Goal: Information Seeking & Learning: Learn about a topic

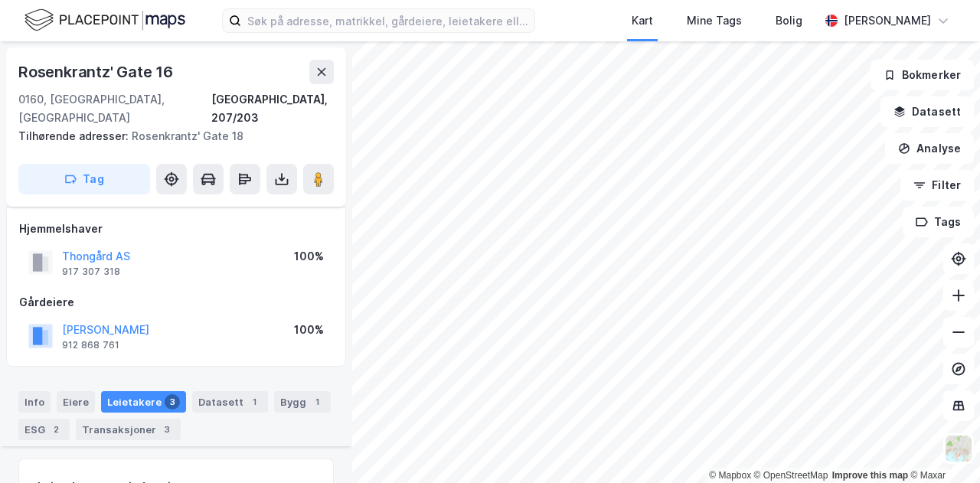
scroll to position [303, 0]
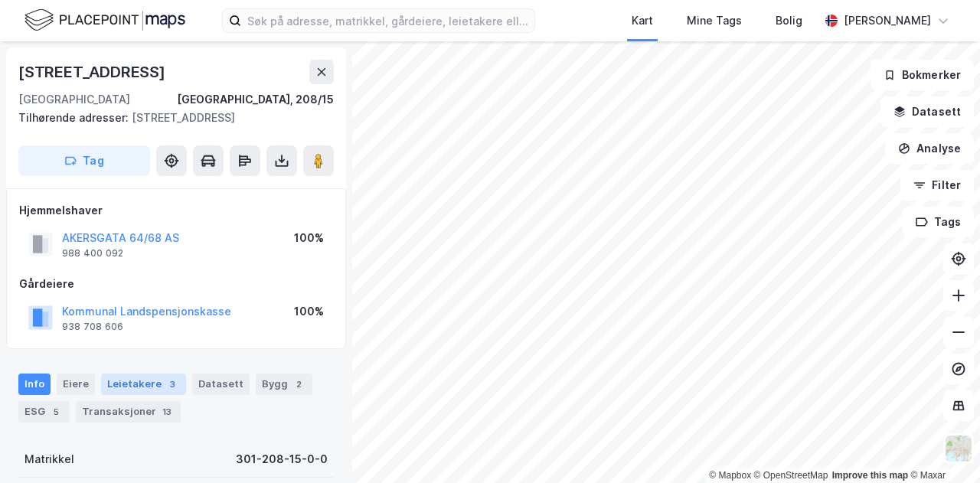
click at [126, 378] on div "Leietakere 3" at bounding box center [143, 383] width 85 height 21
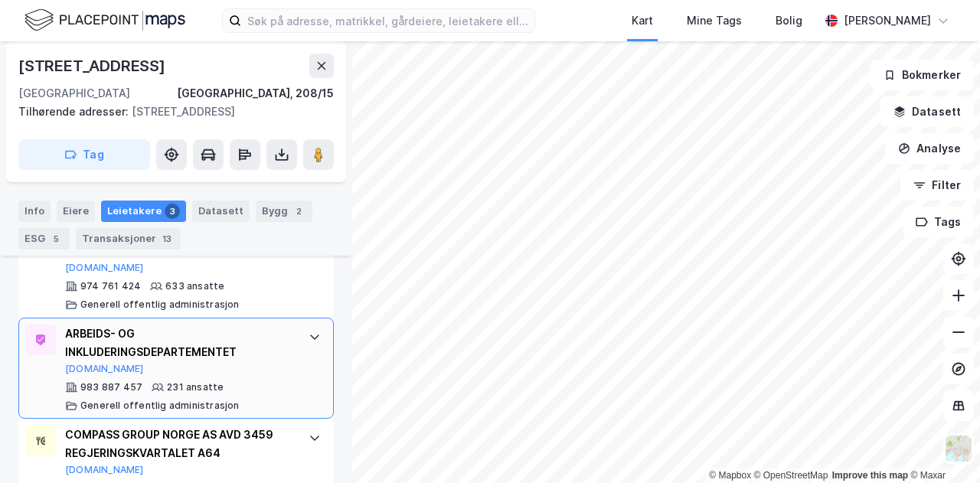
scroll to position [458, 0]
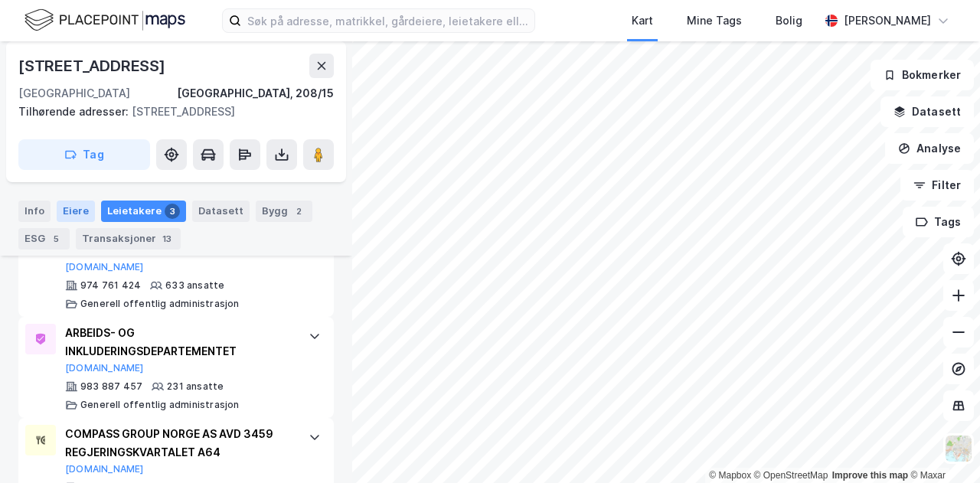
click at [70, 218] on div "Eiere" at bounding box center [76, 211] width 38 height 21
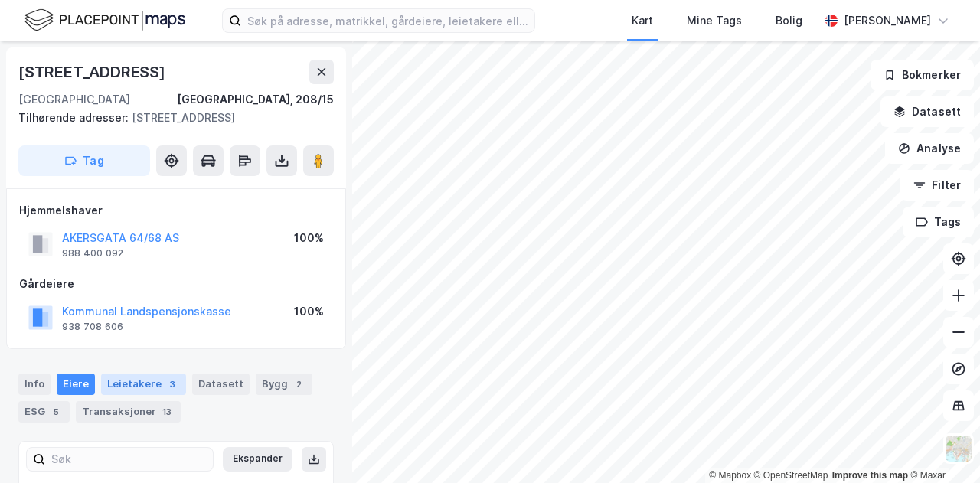
click at [142, 379] on div "Leietakere 3" at bounding box center [143, 383] width 85 height 21
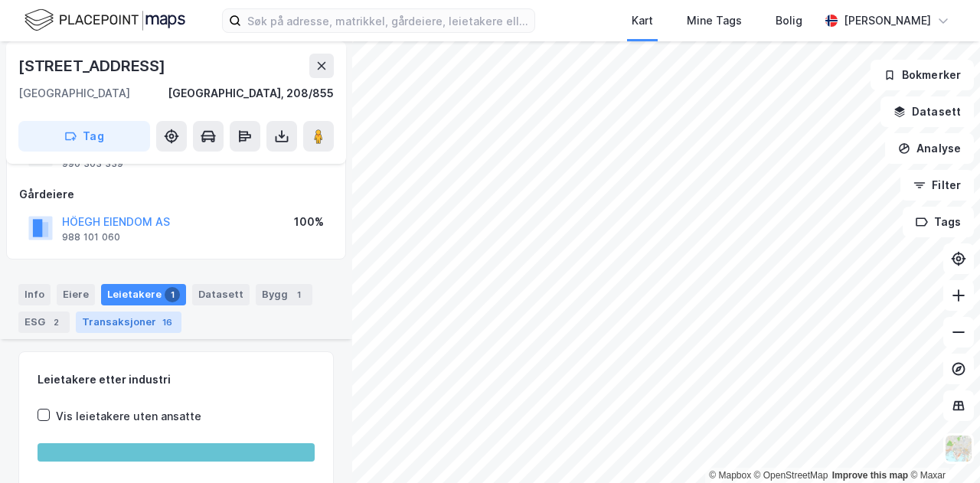
scroll to position [266, 0]
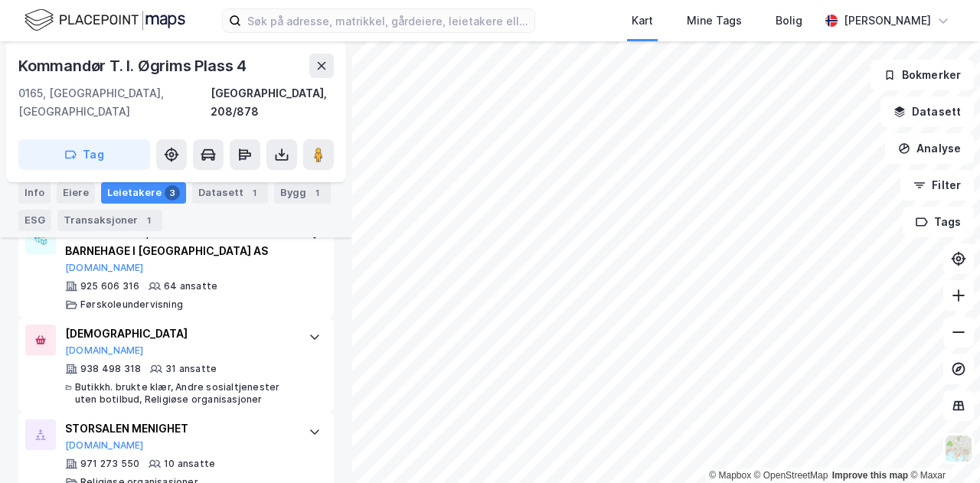
scroll to position [509, 0]
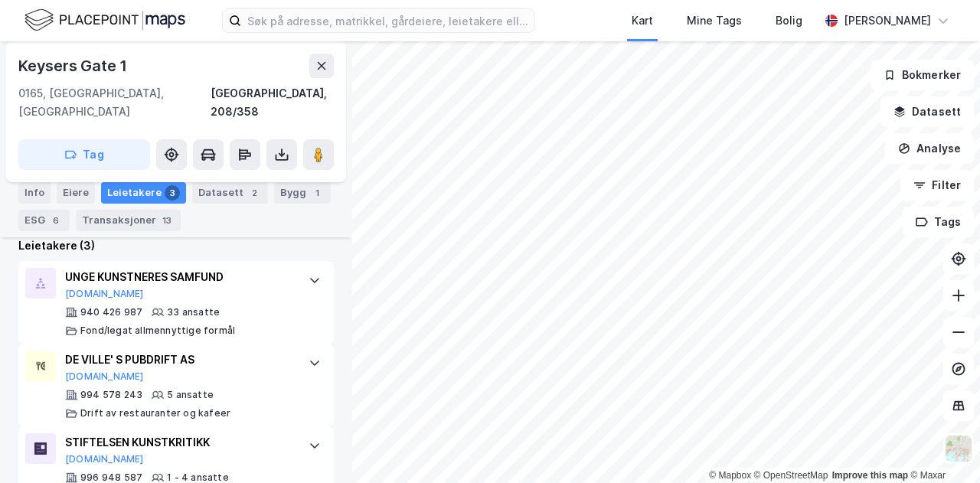
scroll to position [460, 0]
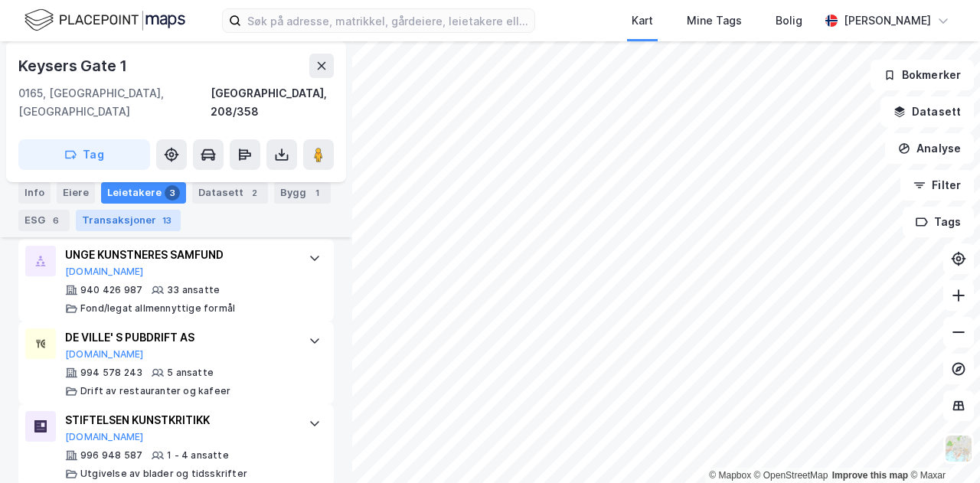
click at [118, 218] on div "Transaksjoner 13" at bounding box center [128, 220] width 105 height 21
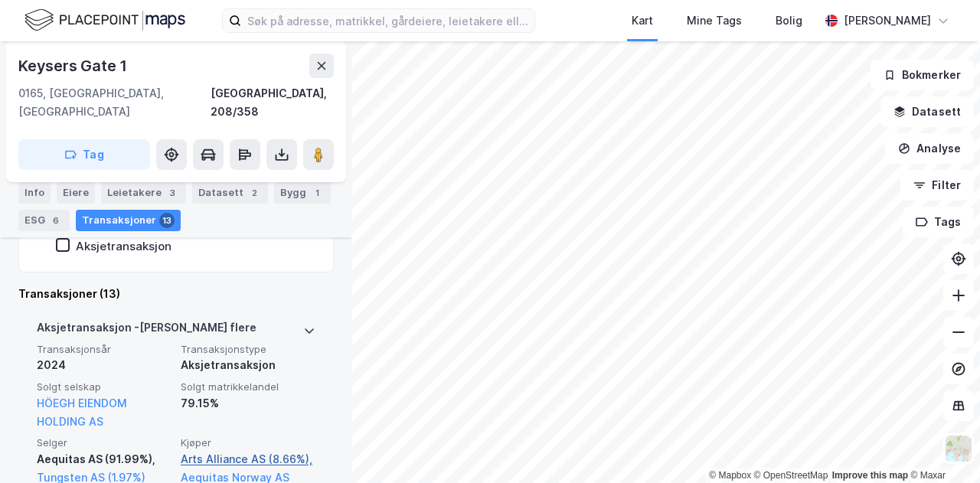
scroll to position [400, 0]
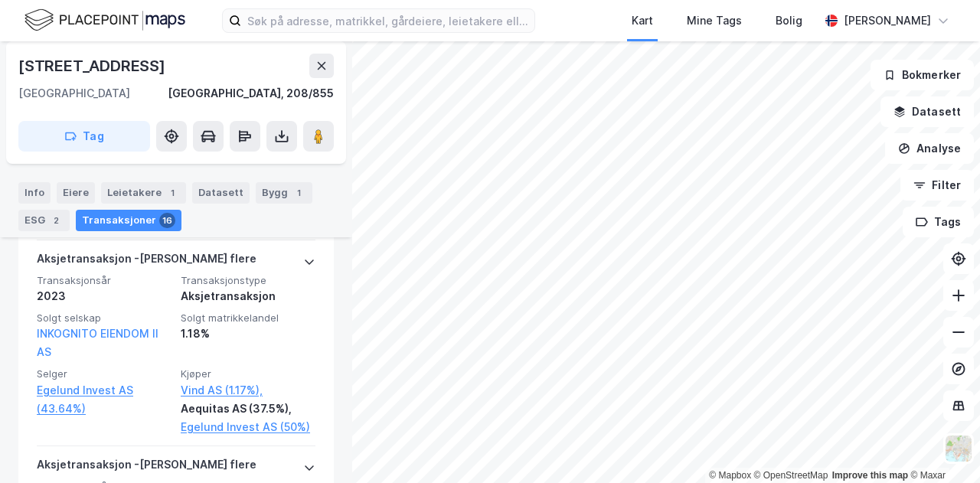
scroll to position [651, 0]
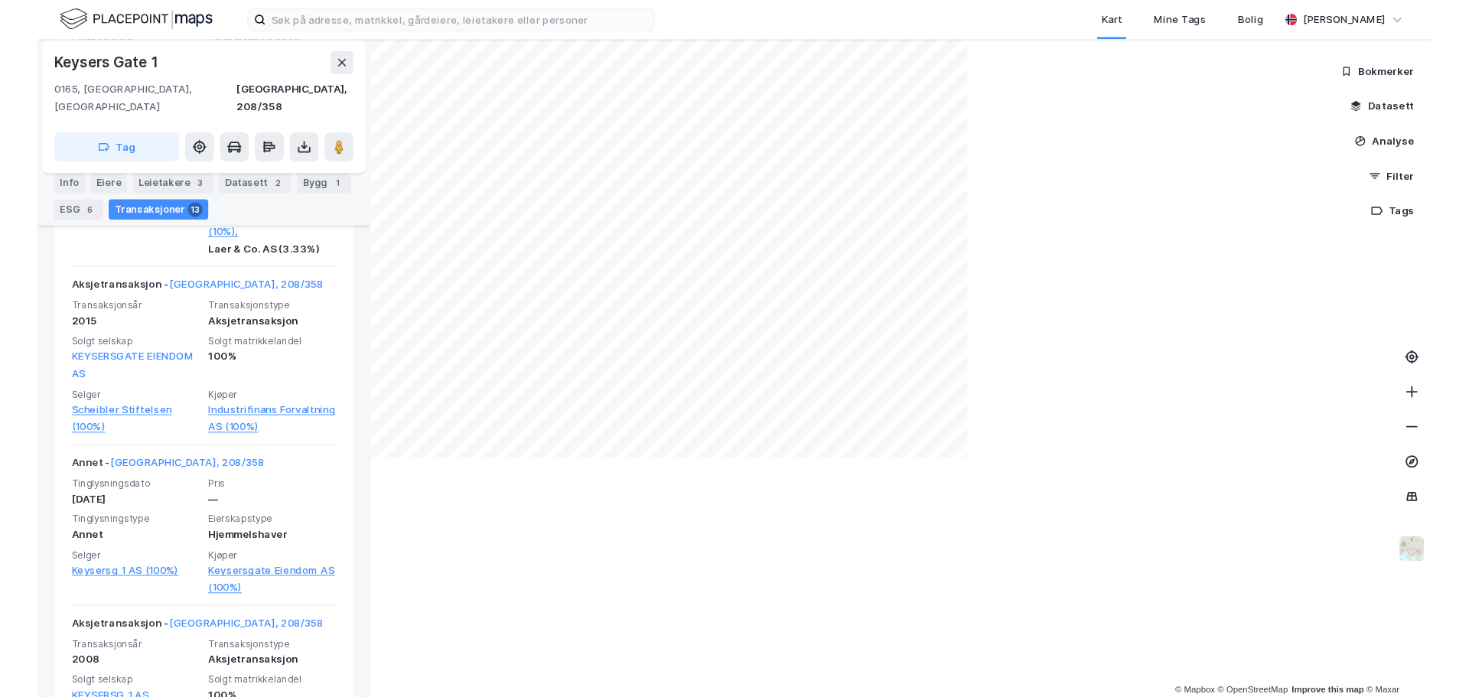
scroll to position [1844, 0]
